Goal: Information Seeking & Learning: Learn about a topic

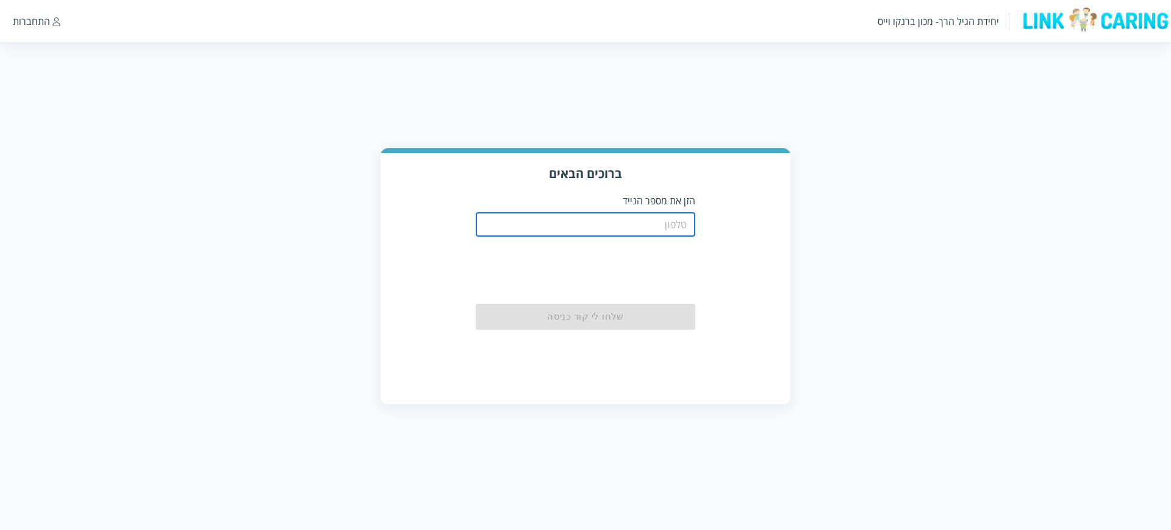
click at [573, 221] on input "tel" at bounding box center [586, 224] width 220 height 24
type input "0544499999"
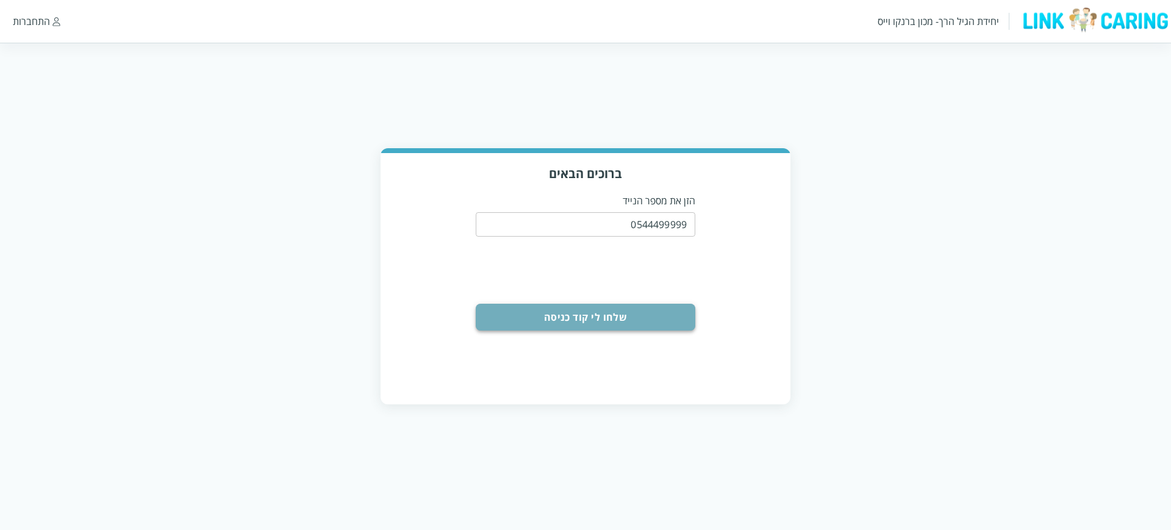
click at [601, 321] on button "שלחו לי קוד כניסה" at bounding box center [586, 317] width 220 height 27
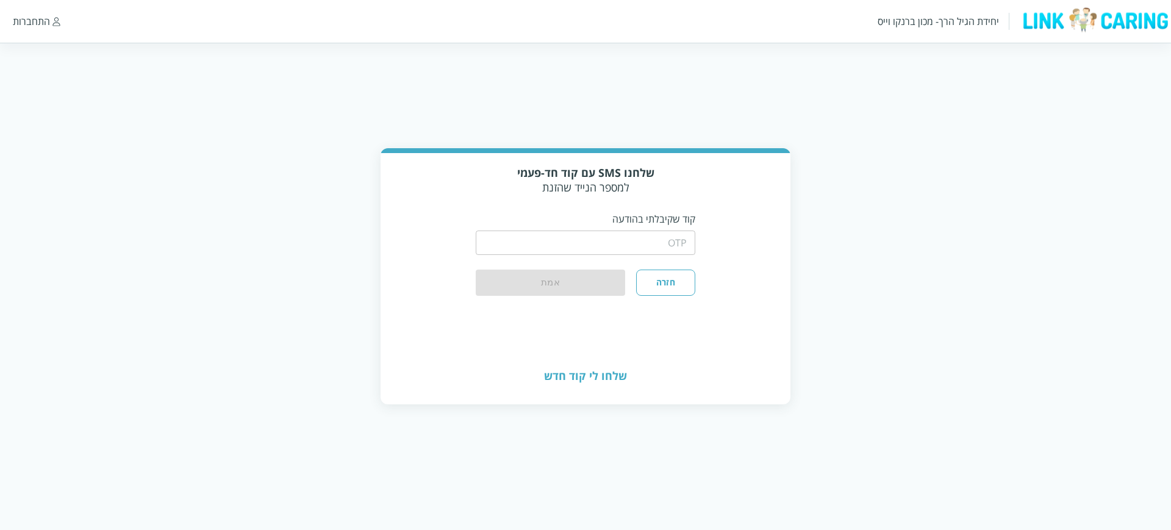
click at [545, 216] on p "קוד שקיבלתי בהודעה" at bounding box center [586, 218] width 220 height 13
click at [552, 242] on input "string" at bounding box center [586, 243] width 220 height 24
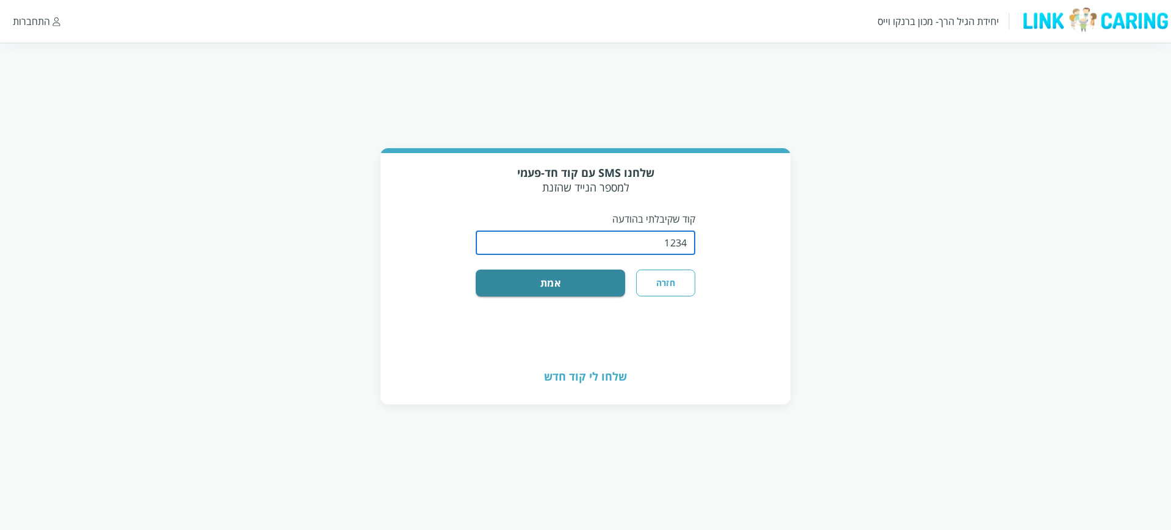
type input "1234"
click at [476, 270] on button "אמת" at bounding box center [550, 283] width 149 height 27
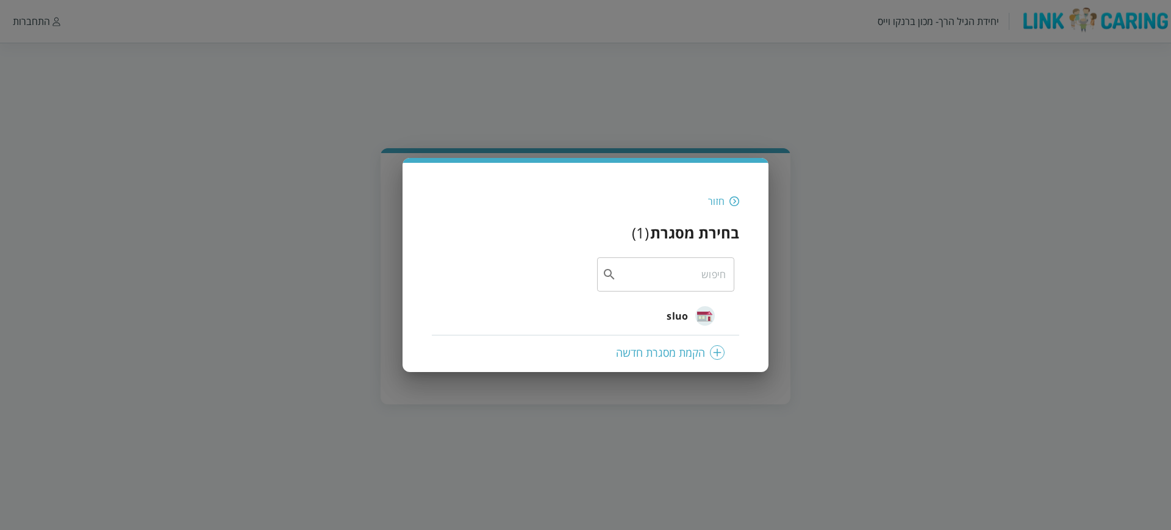
click at [678, 318] on span "sluo" at bounding box center [677, 316] width 21 height 15
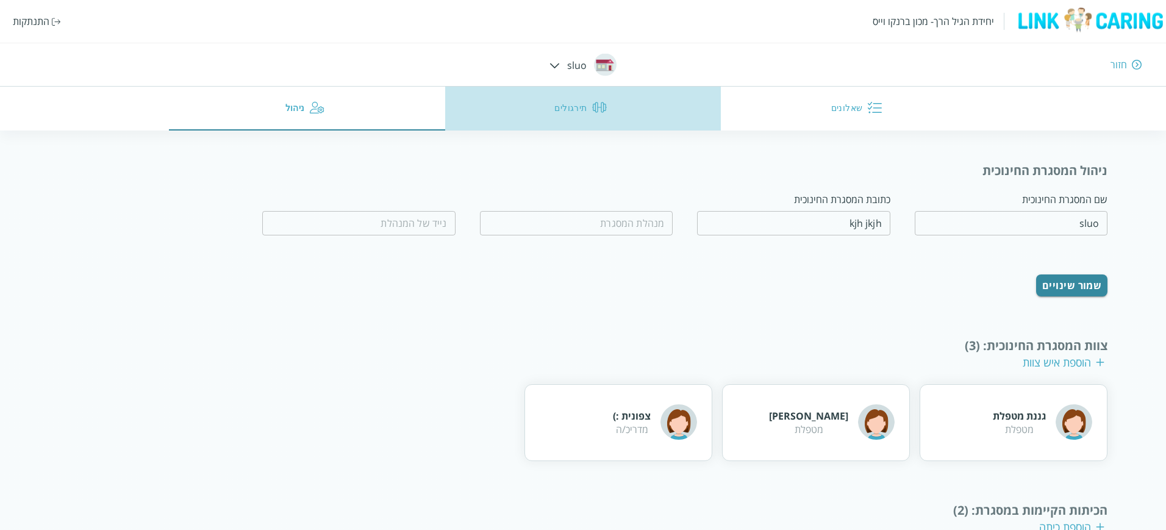
click at [564, 118] on button "תירגולים" at bounding box center [583, 109] width 276 height 44
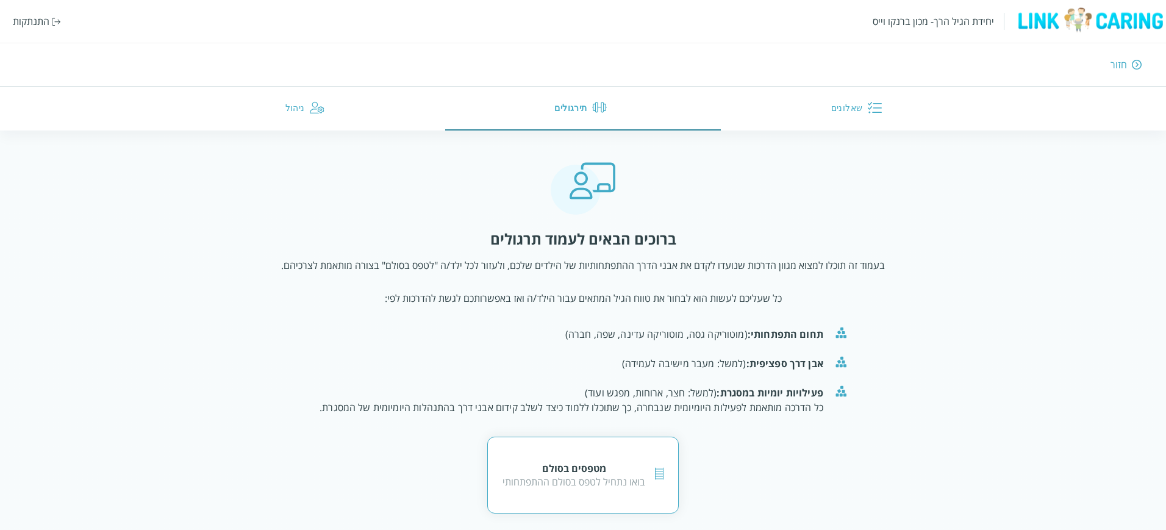
click at [582, 451] on div "מטפסים בסולם בואו נתחיל לטפס בסולם ההתפתחותי" at bounding box center [583, 475] width 192 height 77
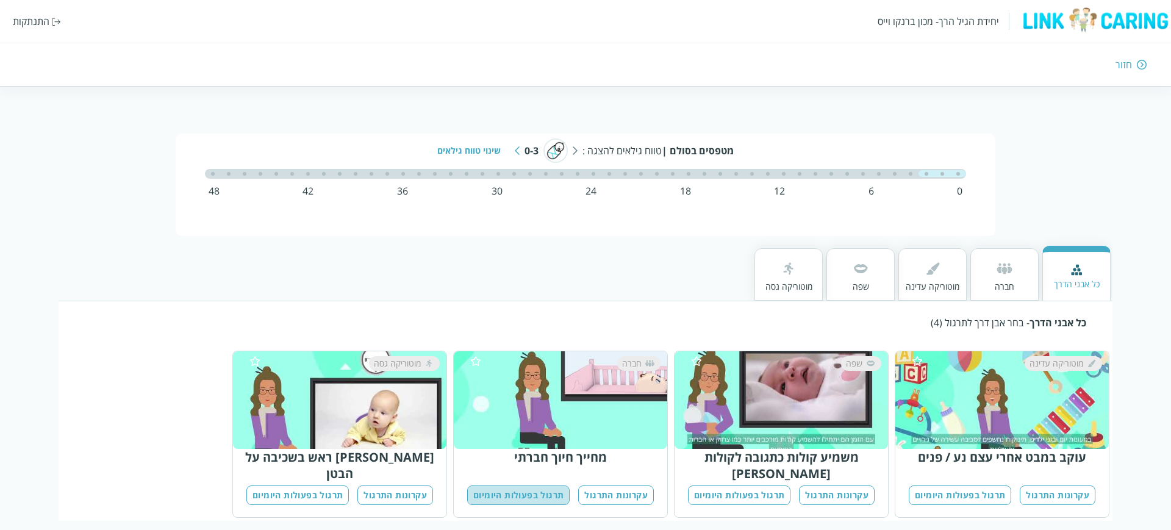
click at [521, 485] on button "תרגול בפעולות היומיום" at bounding box center [518, 495] width 102 height 20
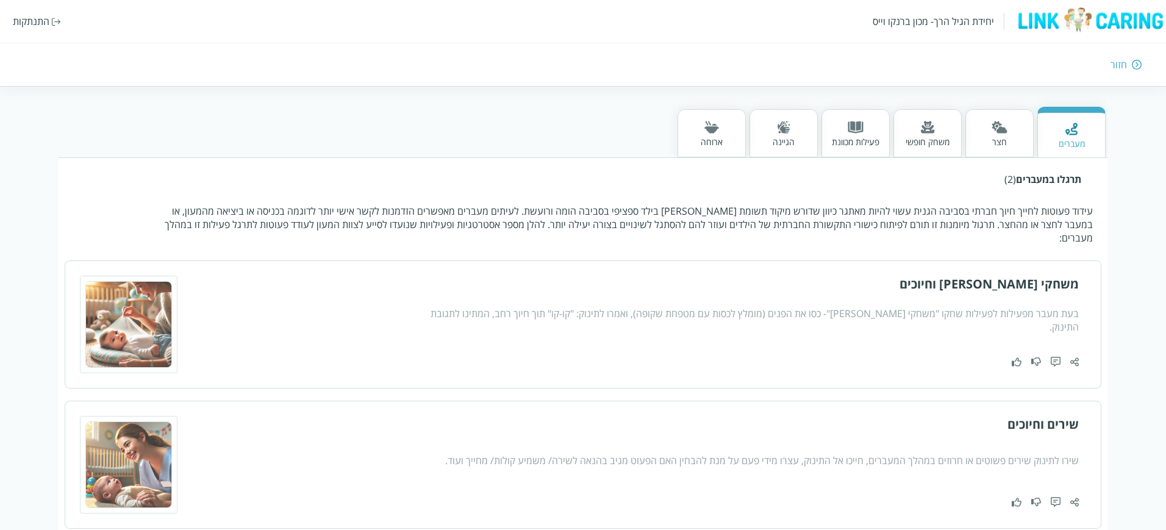
scroll to position [241, 0]
click at [996, 143] on div "חצר" at bounding box center [1000, 143] width 16 height 12
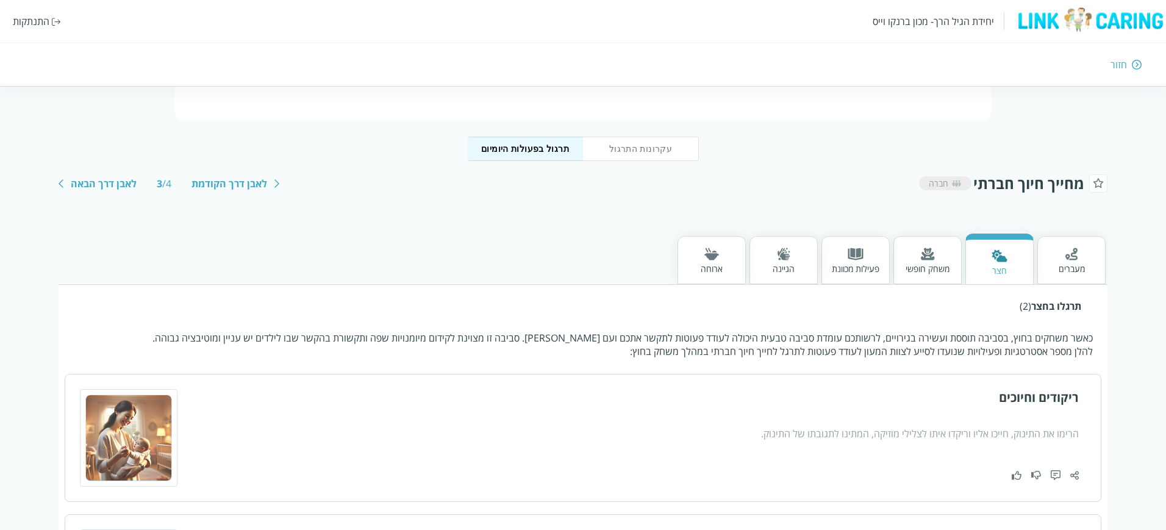
scroll to position [115, 0]
click at [781, 251] on img at bounding box center [784, 254] width 13 height 13
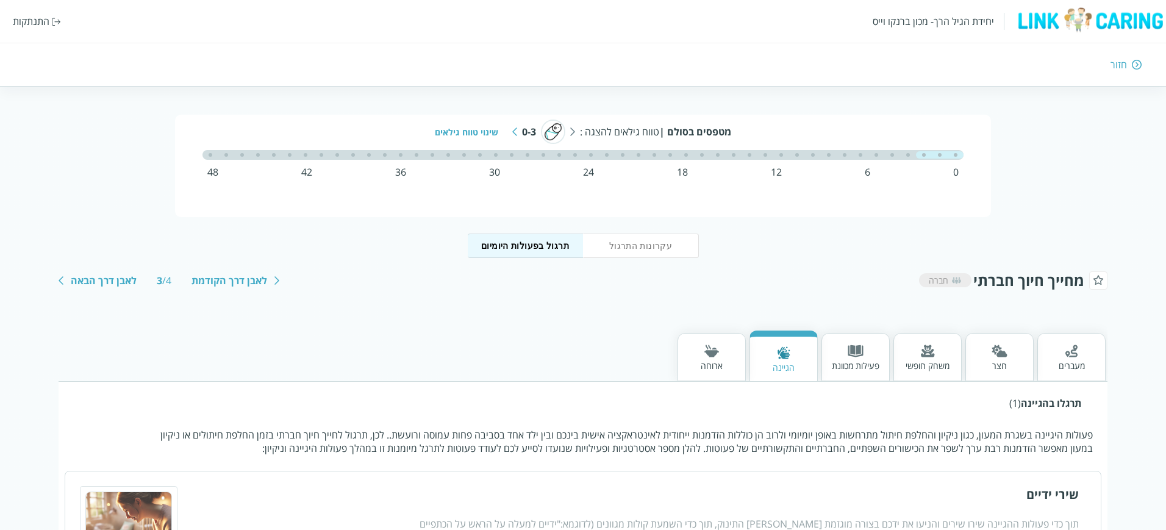
scroll to position [164, 0]
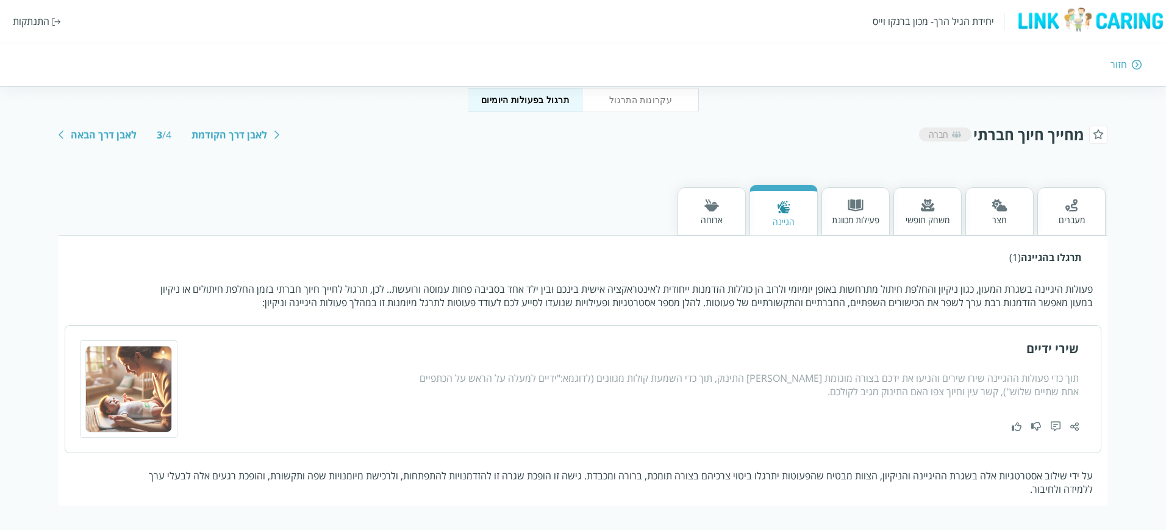
click at [939, 214] on div "משחק חופשי" at bounding box center [928, 220] width 44 height 12
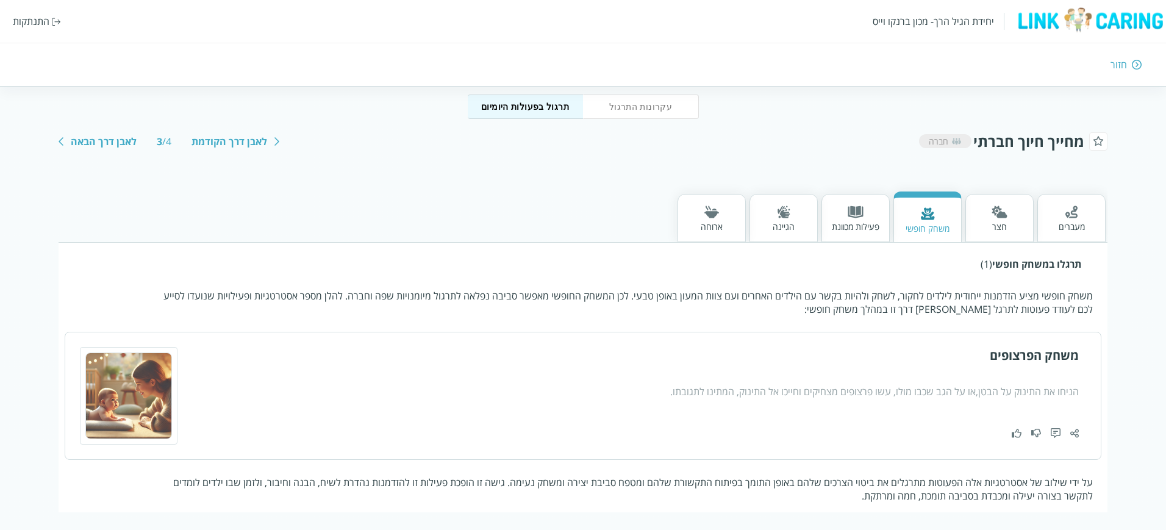
scroll to position [0, 0]
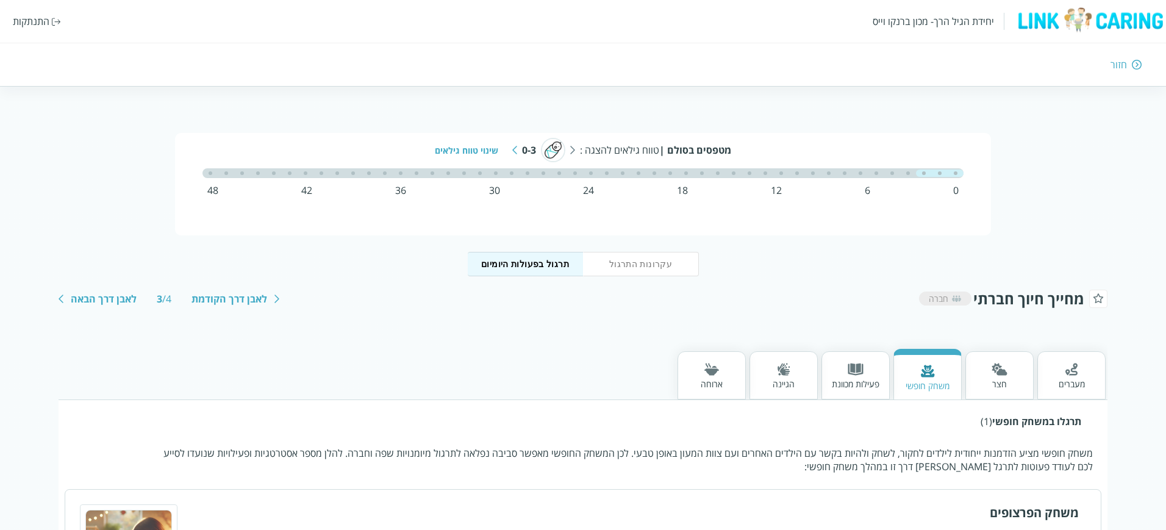
click at [468, 149] on div "שינוי טווח גילאים" at bounding box center [471, 151] width 73 height 12
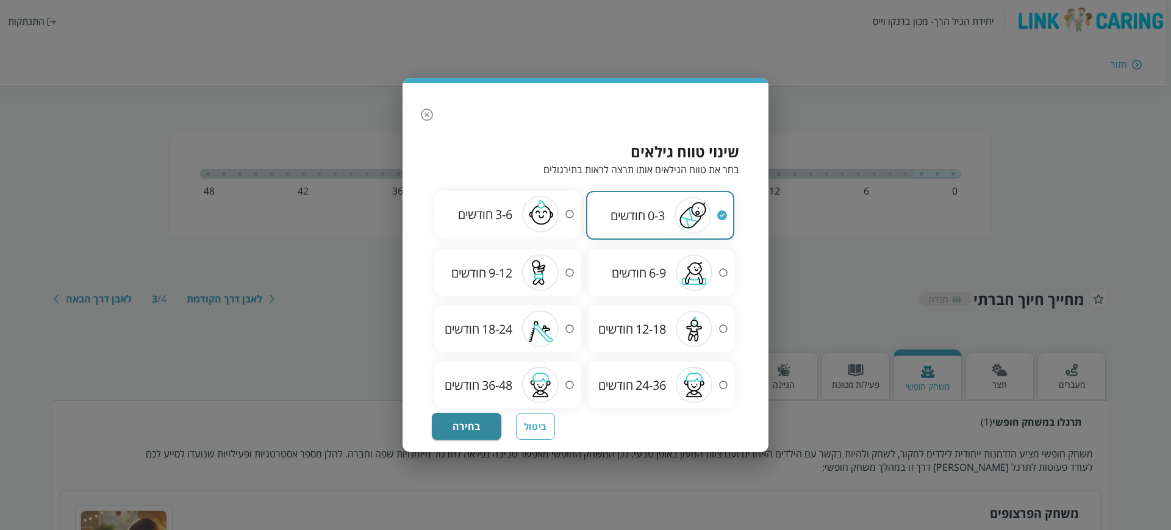
click at [488, 327] on span "18-24" at bounding box center [497, 329] width 30 height 16
radio input "false"
radio input "true"
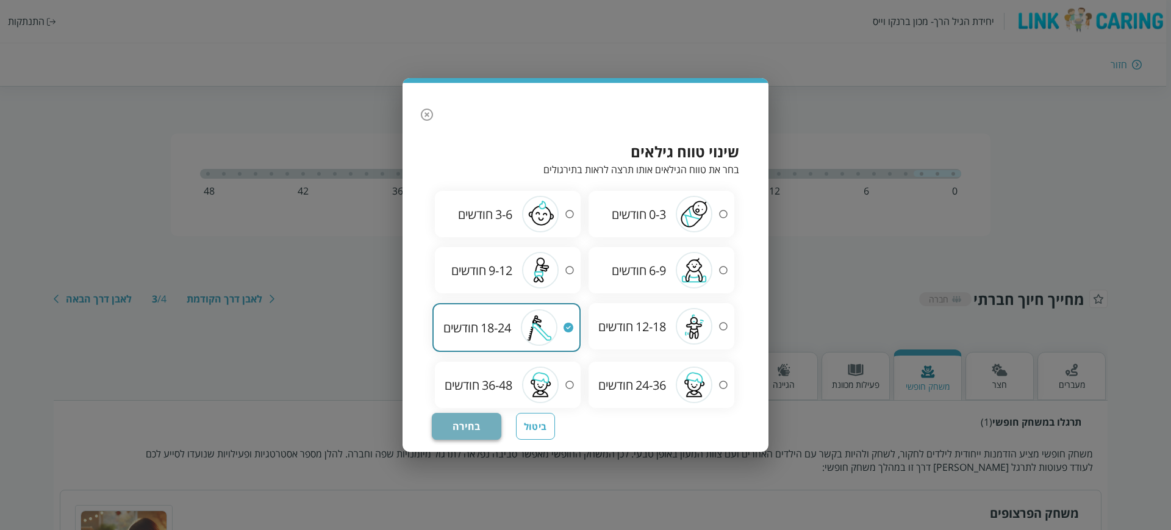
click at [475, 421] on button "בחירה" at bounding box center [467, 426] width 70 height 27
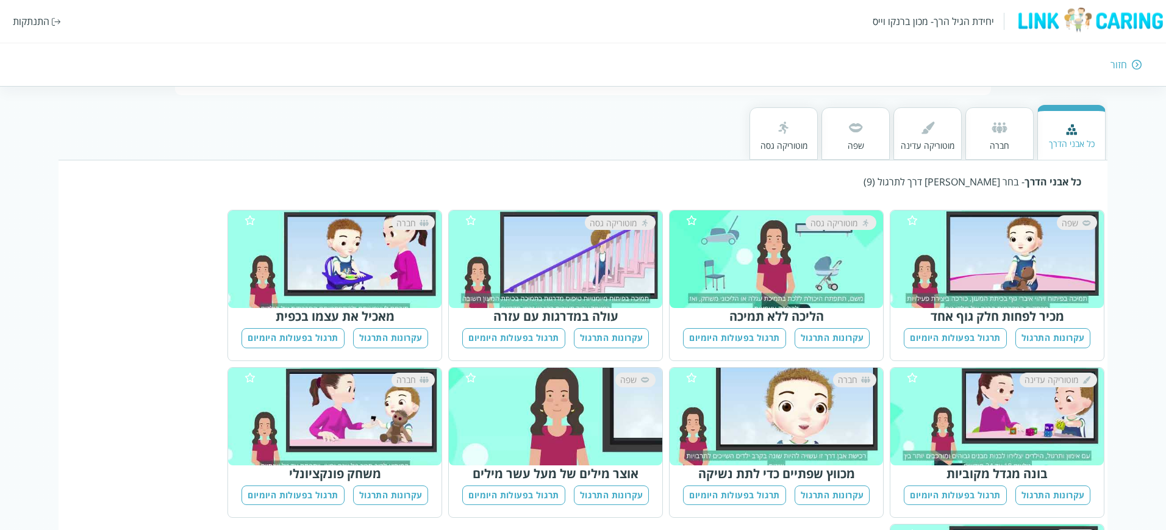
scroll to position [141, 0]
click at [517, 341] on button "תרגול בפעולות היומיום" at bounding box center [513, 338] width 102 height 20
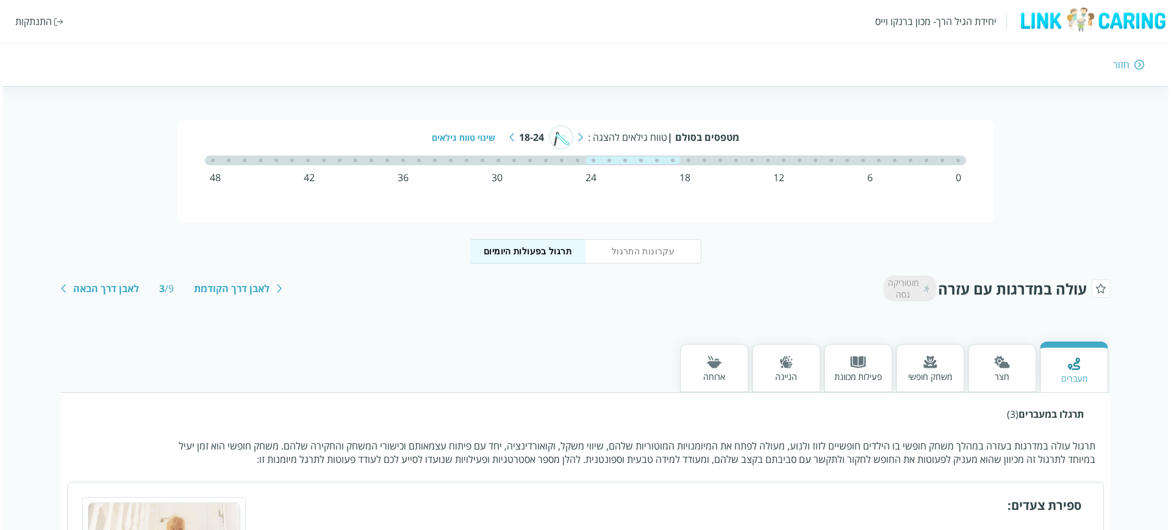
scroll to position [12, 0]
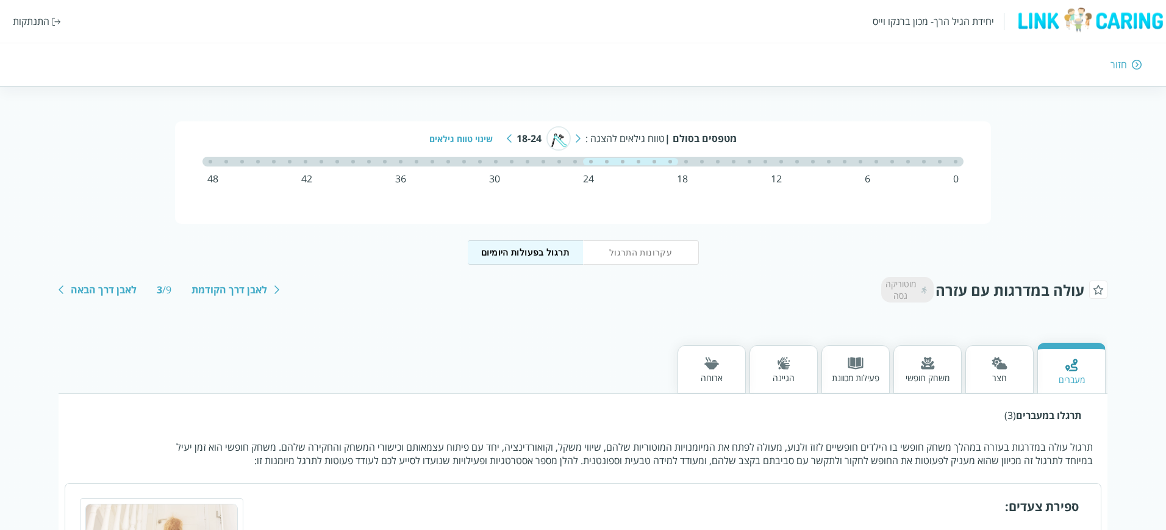
click at [519, 138] on div "18-24" at bounding box center [529, 138] width 25 height 13
click at [526, 132] on div "18-24" at bounding box center [529, 138] width 25 height 13
click at [474, 142] on div "שינוי טווח גילאים" at bounding box center [465, 139] width 73 height 12
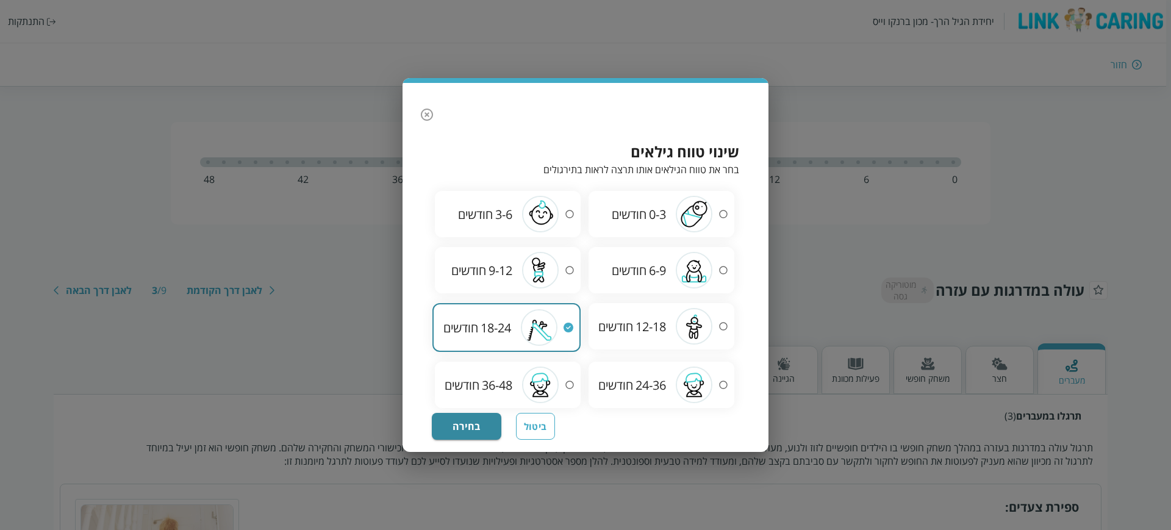
click at [496, 382] on span "36-48" at bounding box center [497, 385] width 30 height 16
radio input "false"
radio input "true"
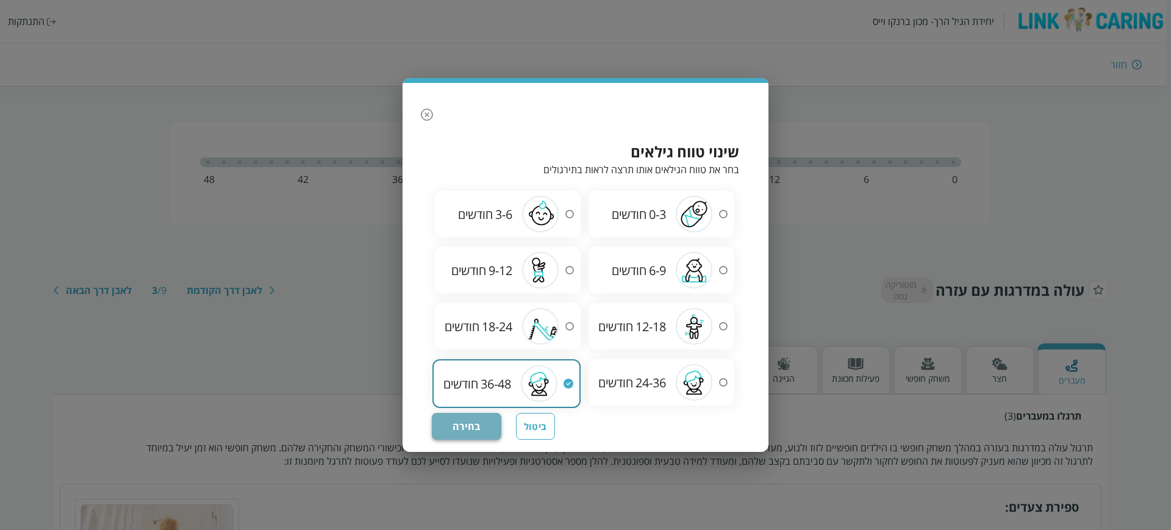
click at [468, 426] on button "בחירה" at bounding box center [467, 426] width 70 height 27
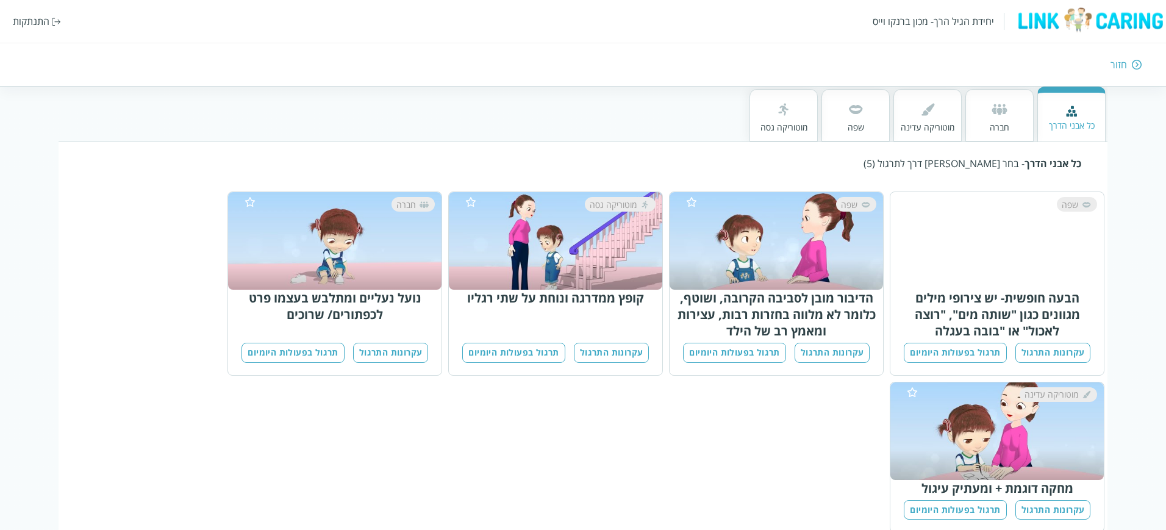
scroll to position [188, 0]
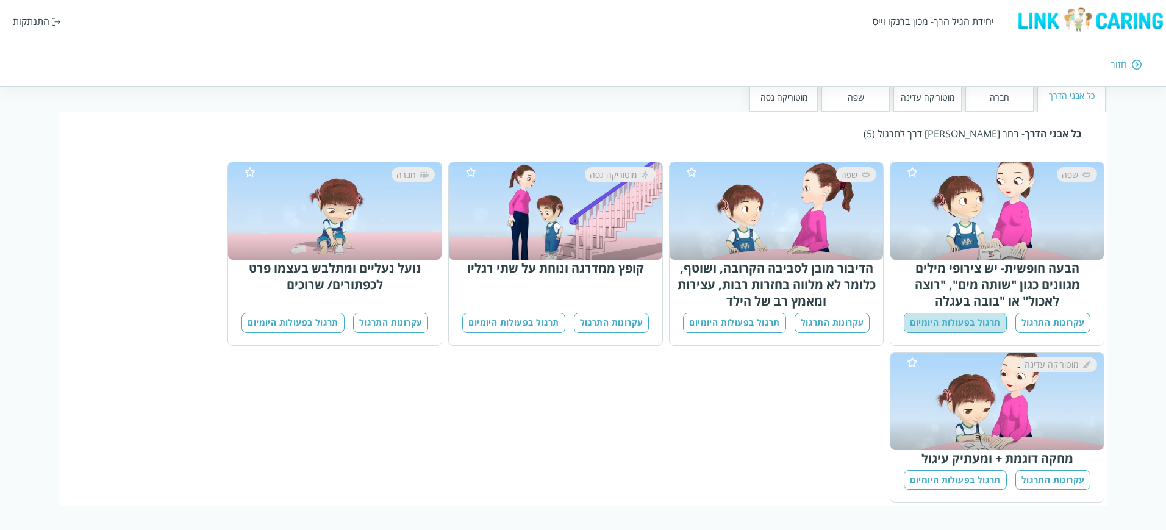
click at [927, 327] on button "תרגול בפעולות היומיום" at bounding box center [955, 323] width 102 height 20
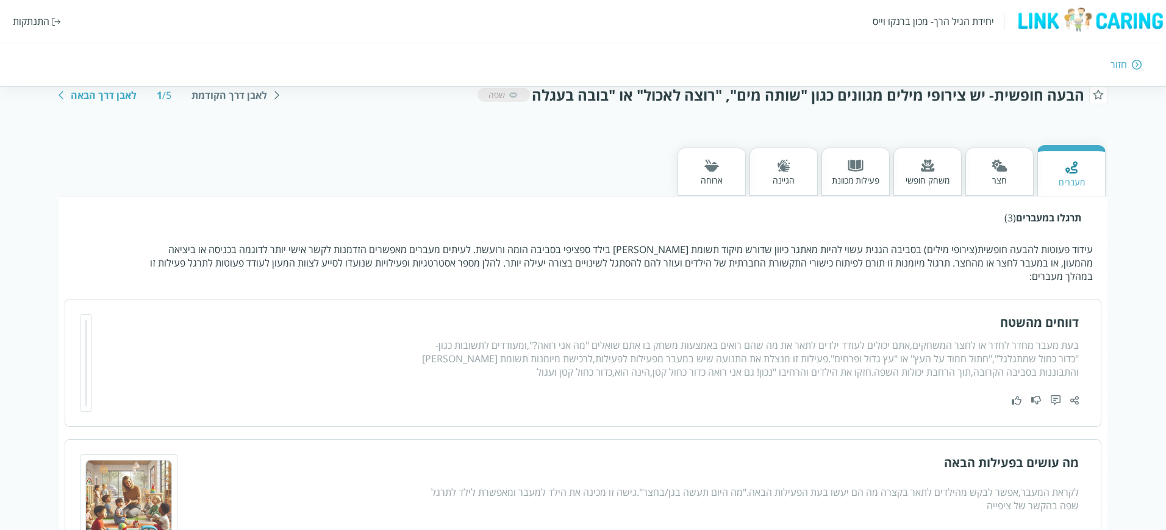
scroll to position [203, 0]
click at [1018, 153] on div "חצר" at bounding box center [999, 172] width 68 height 48
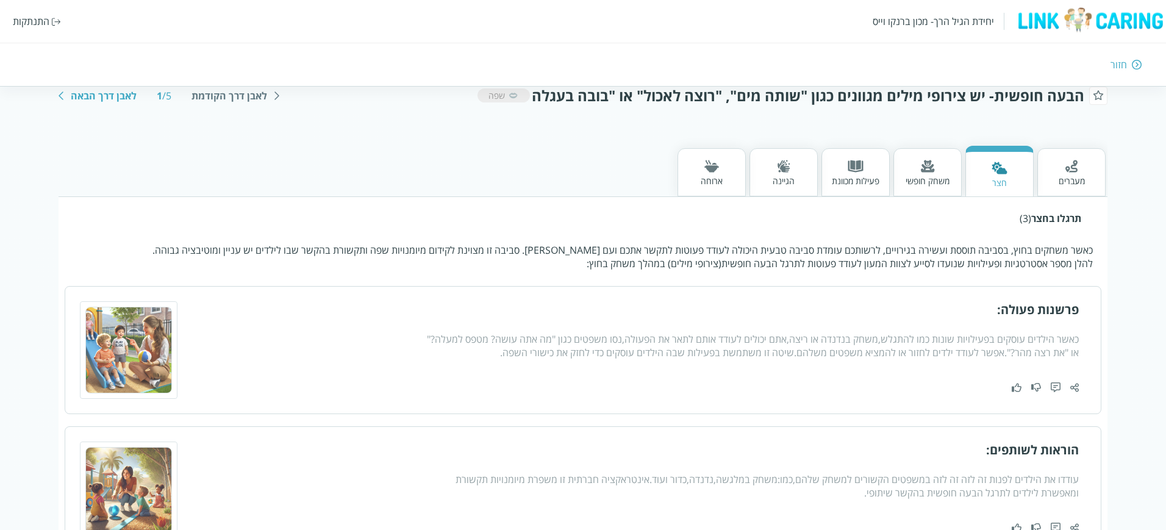
click at [925, 184] on div "משחק חופשי" at bounding box center [928, 181] width 44 height 12
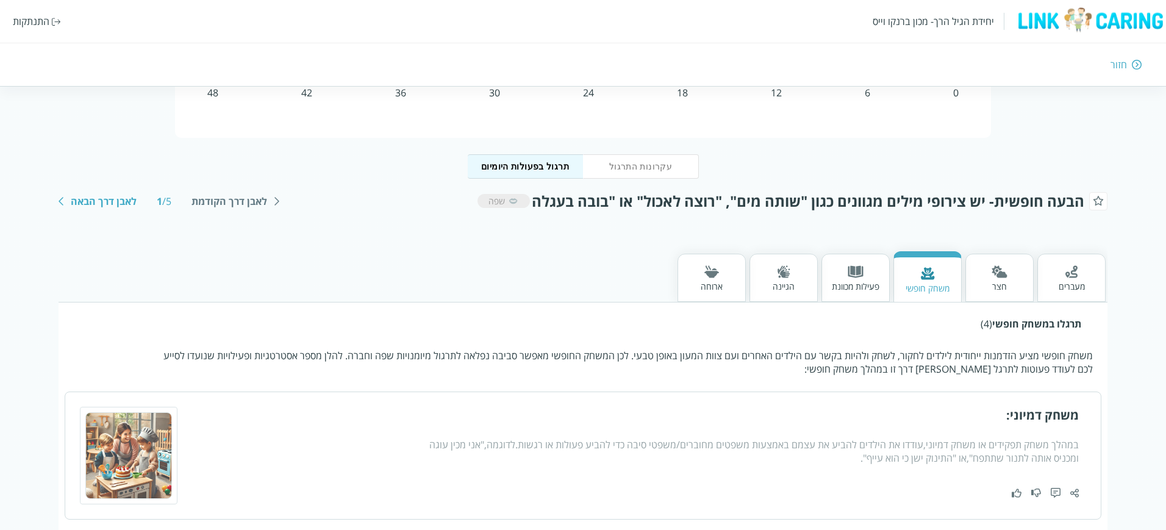
scroll to position [101, 0]
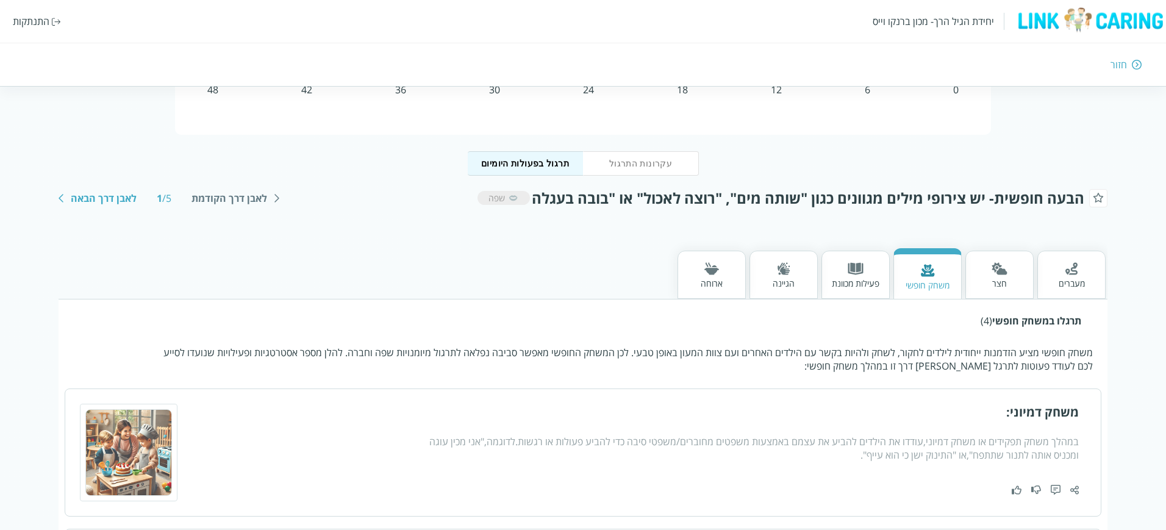
click at [701, 279] on div "ארוחה" at bounding box center [712, 283] width 22 height 12
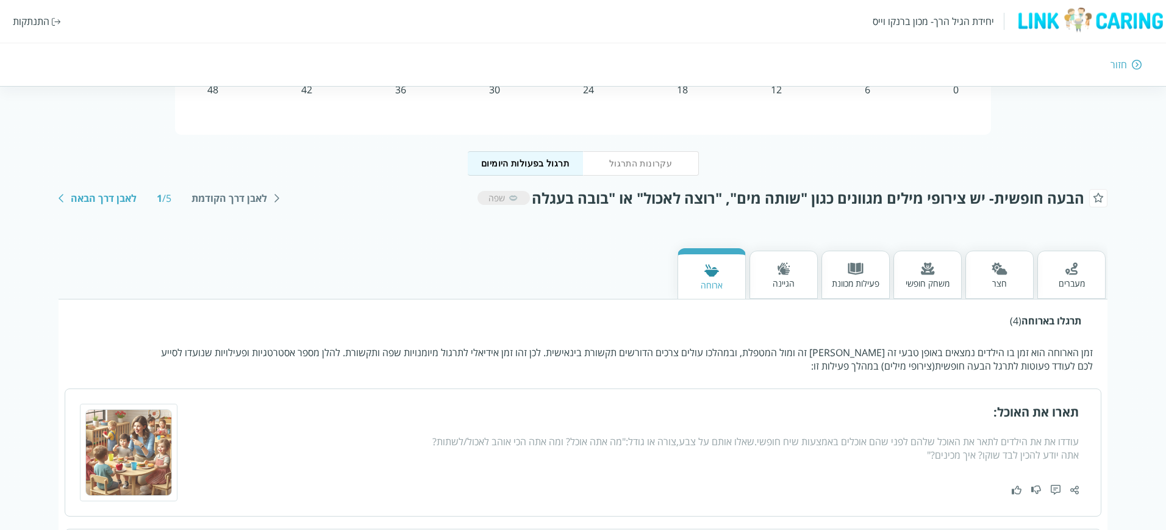
click at [789, 276] on div at bounding box center [784, 269] width 22 height 15
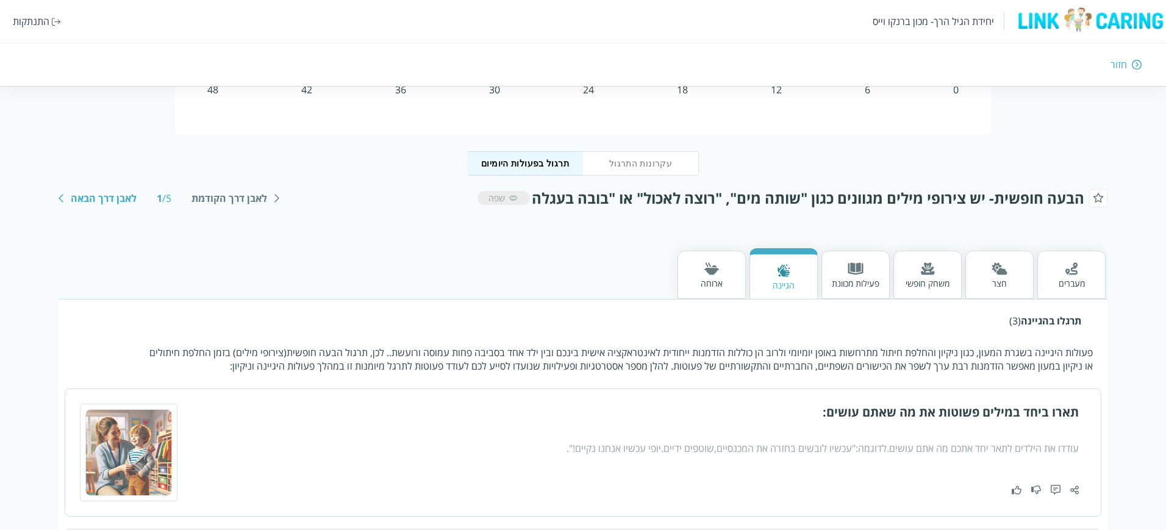
click at [932, 281] on div "משחק חופשי" at bounding box center [928, 283] width 44 height 12
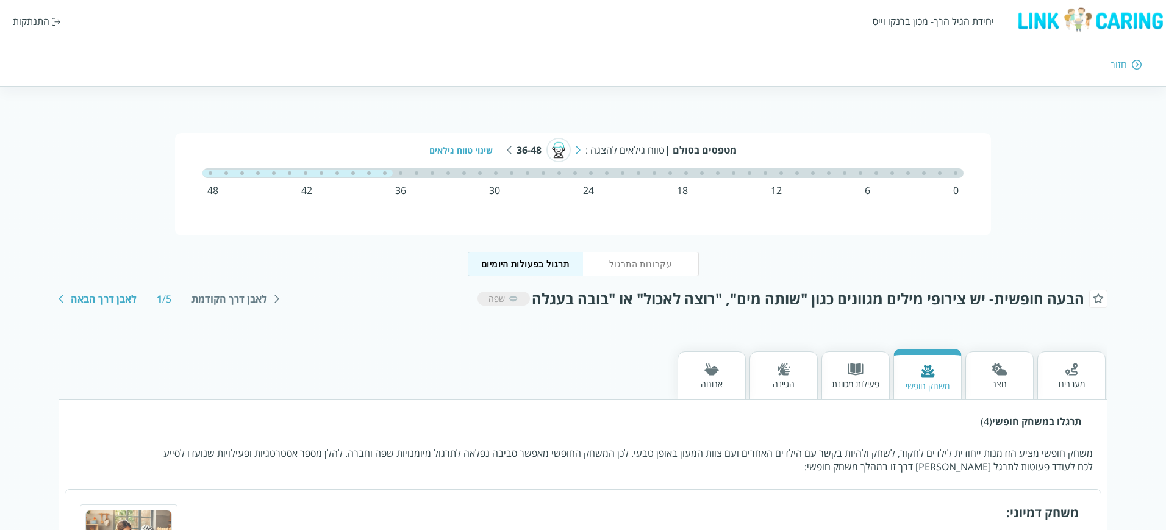
scroll to position [34, 0]
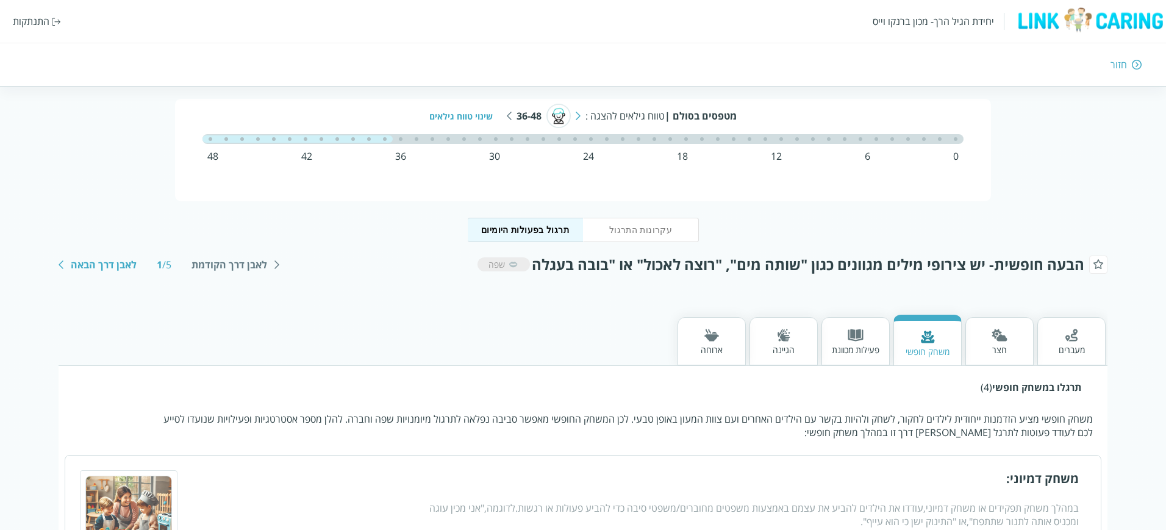
click at [851, 337] on img at bounding box center [856, 335] width 16 height 13
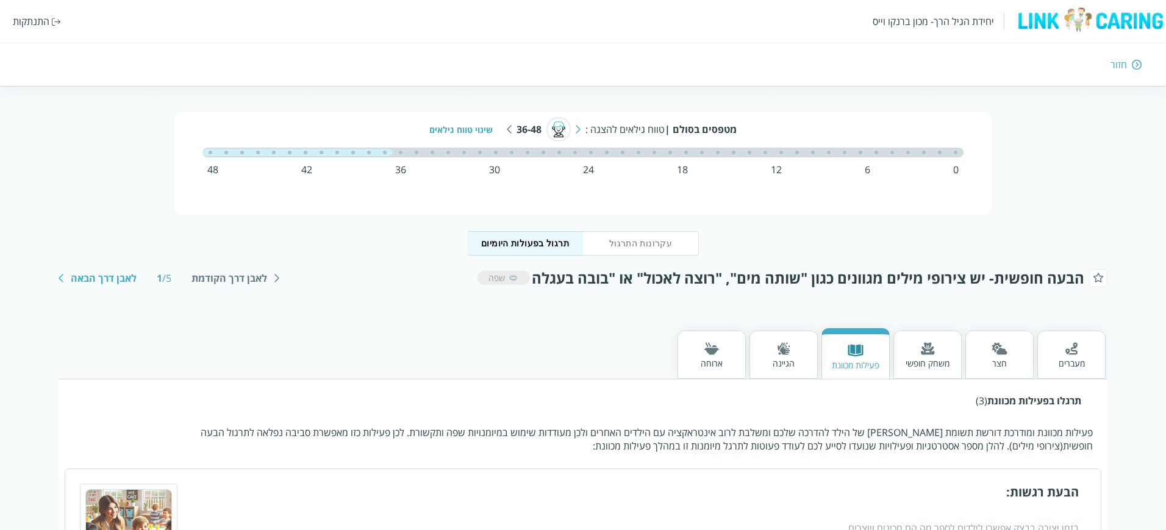
scroll to position [0, 0]
